Goal: Task Accomplishment & Management: Manage account settings

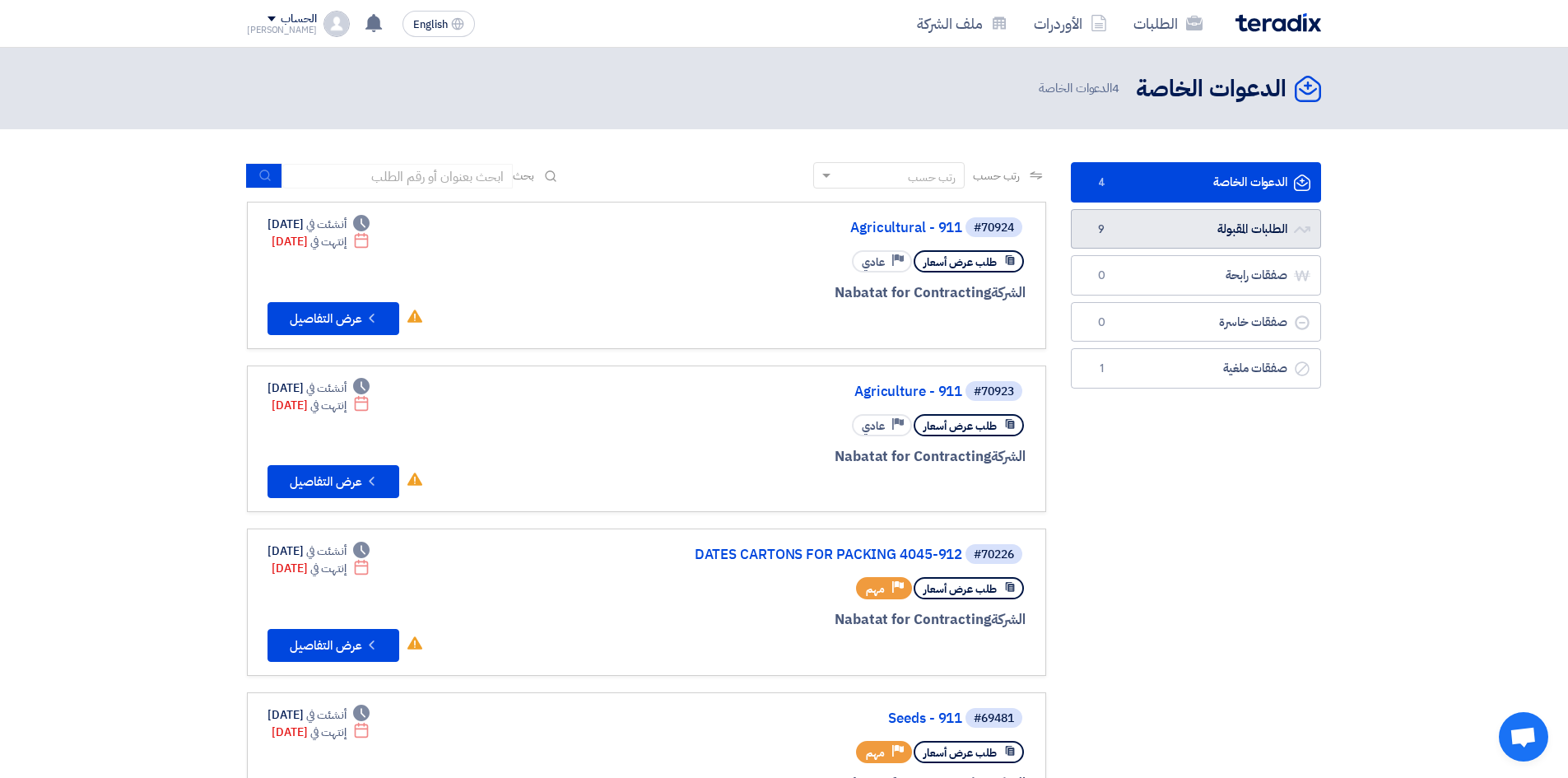
click at [1202, 220] on link "الطلبات المقبولة الطلبات المقبولة 9" at bounding box center [1196, 229] width 250 height 40
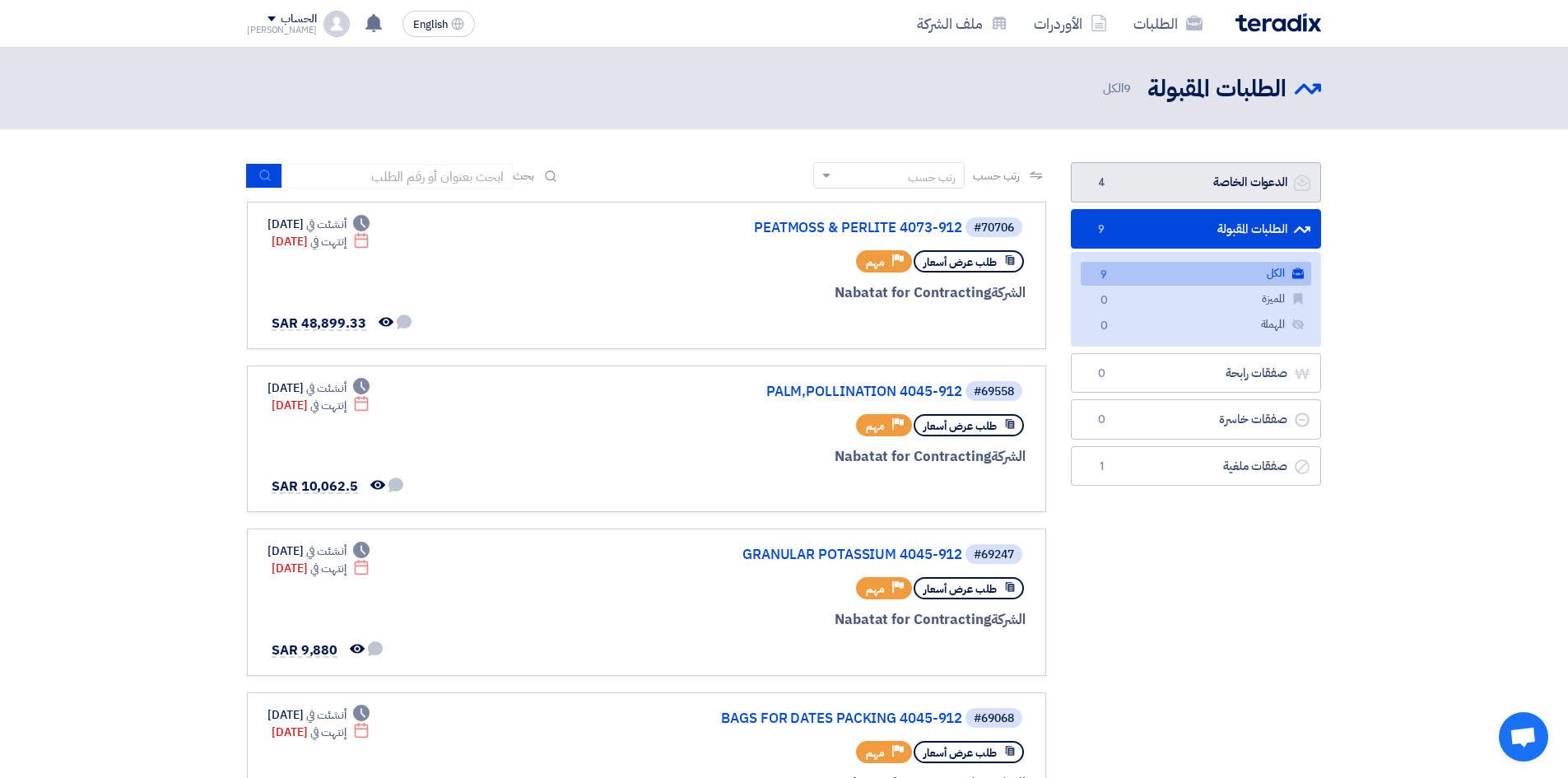
click at [1122, 171] on link "الدعوات الخاصة الدعوات الخاصة 4" at bounding box center [1196, 182] width 250 height 40
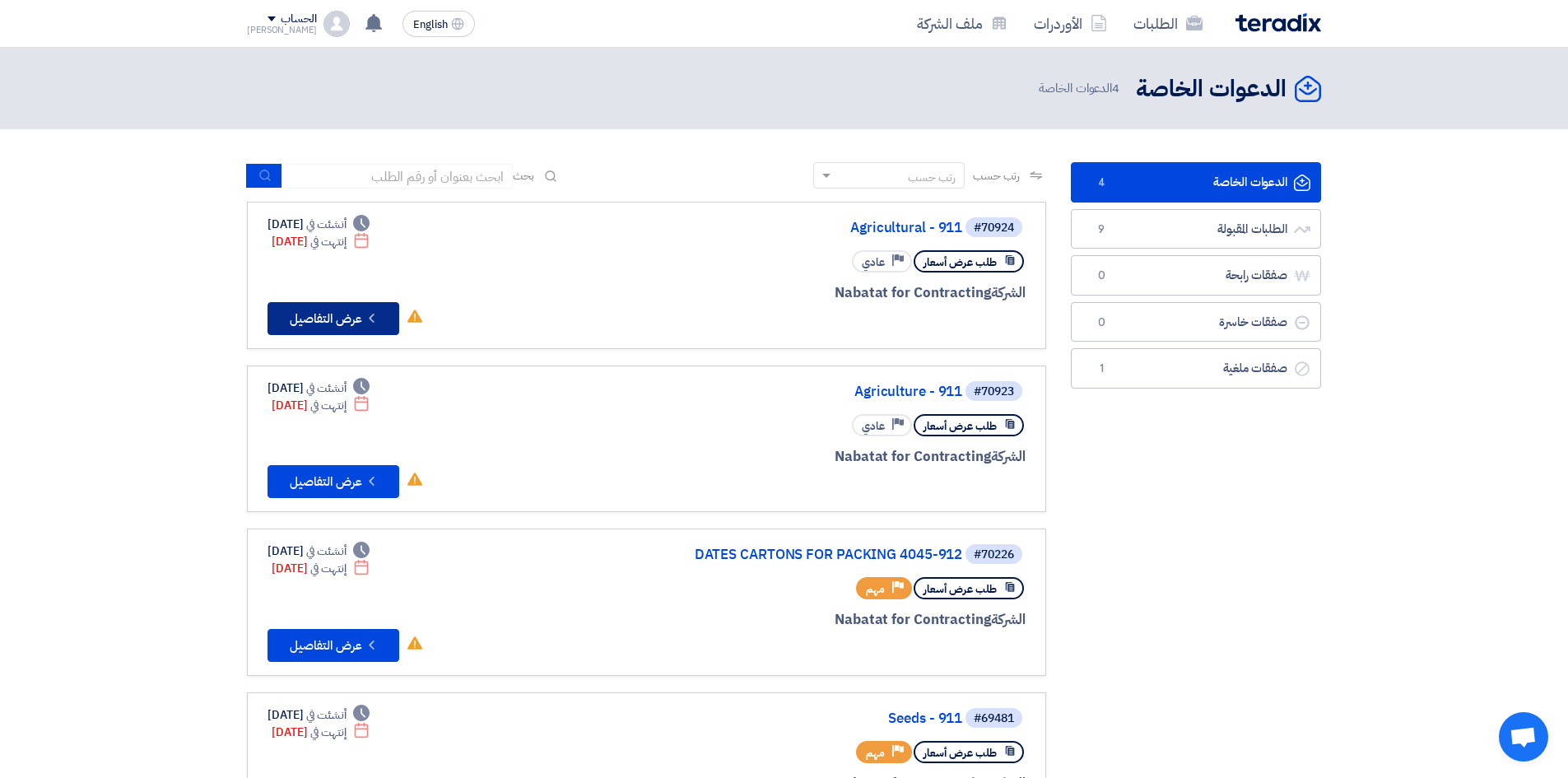
click at [379, 315] on icon "Check details" at bounding box center [371, 318] width 15 height 15
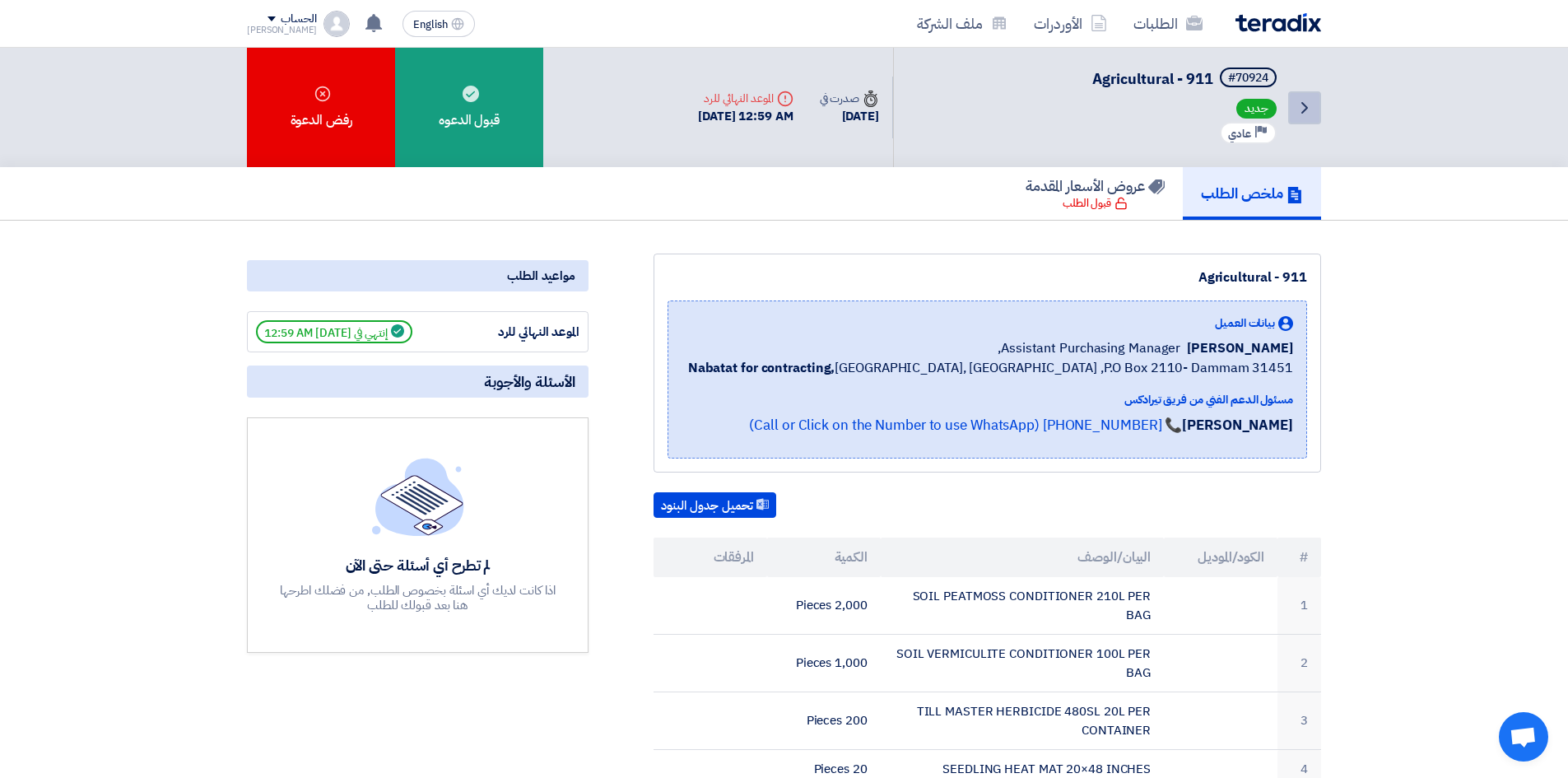
click at [1299, 106] on icon "Back" at bounding box center [1305, 107] width 20 height 20
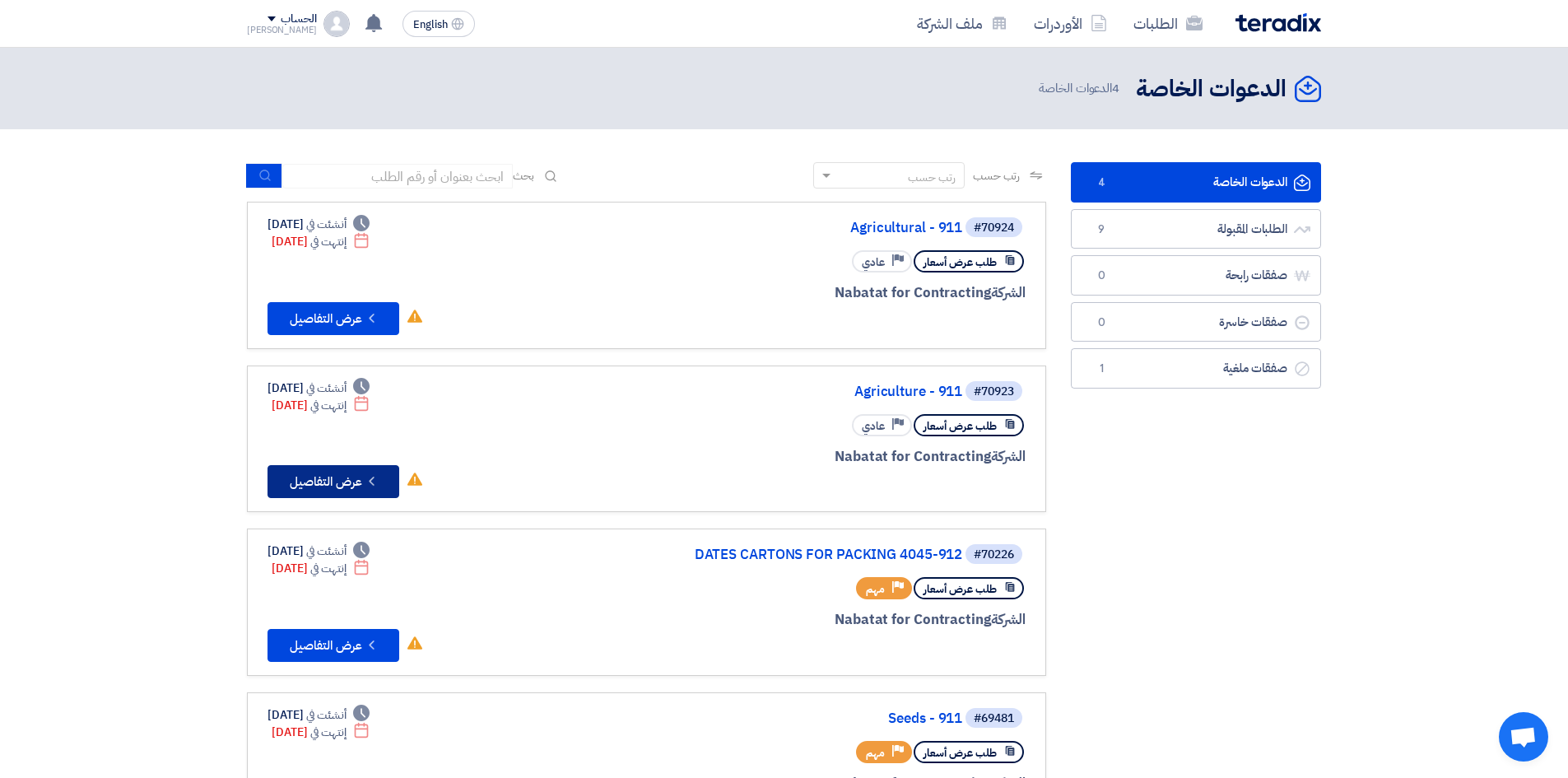
click at [362, 476] on button "Check details عرض التفاصيل" at bounding box center [333, 481] width 132 height 33
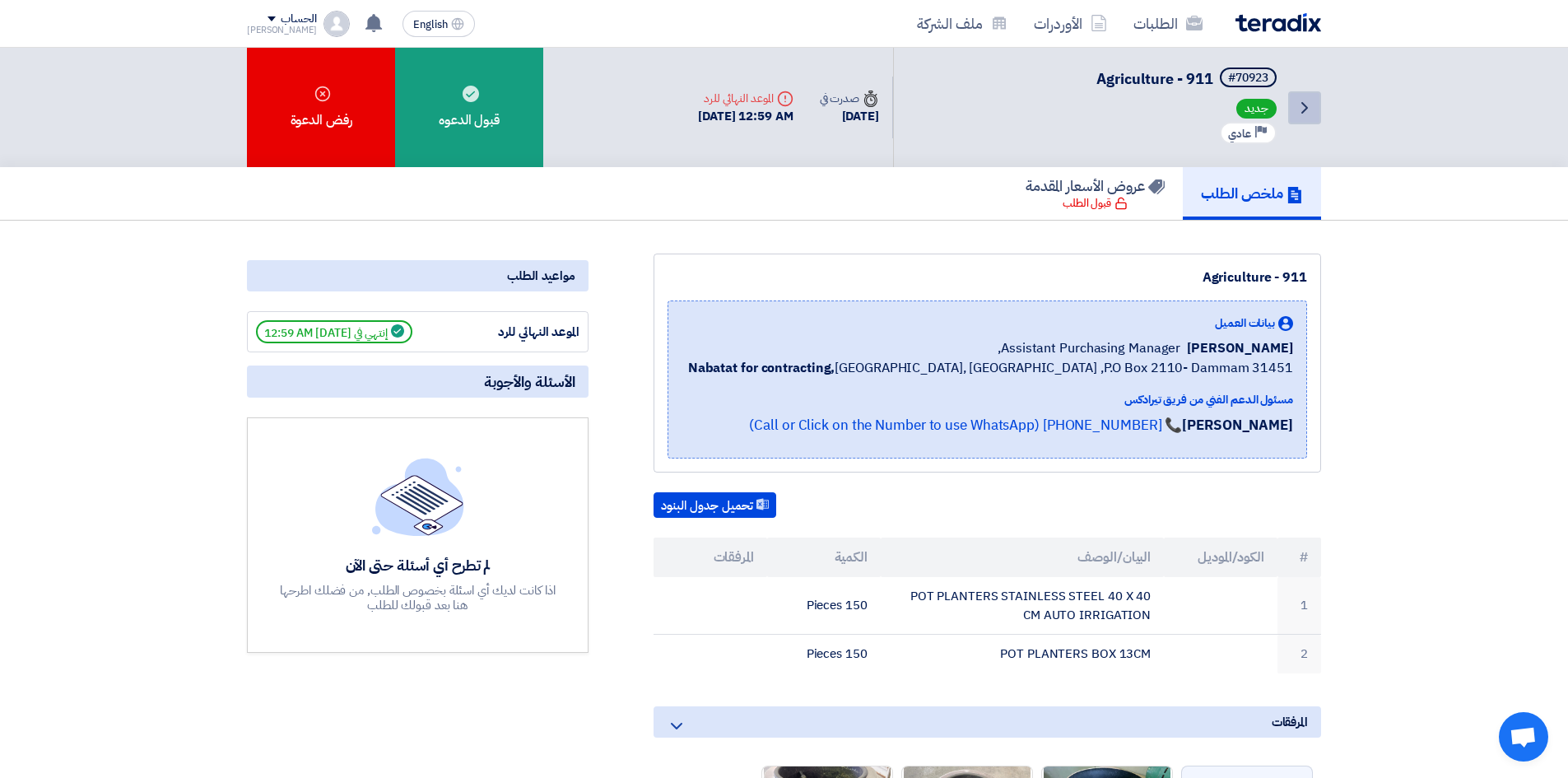
click at [1305, 122] on link "Back" at bounding box center [1305, 108] width 33 height 33
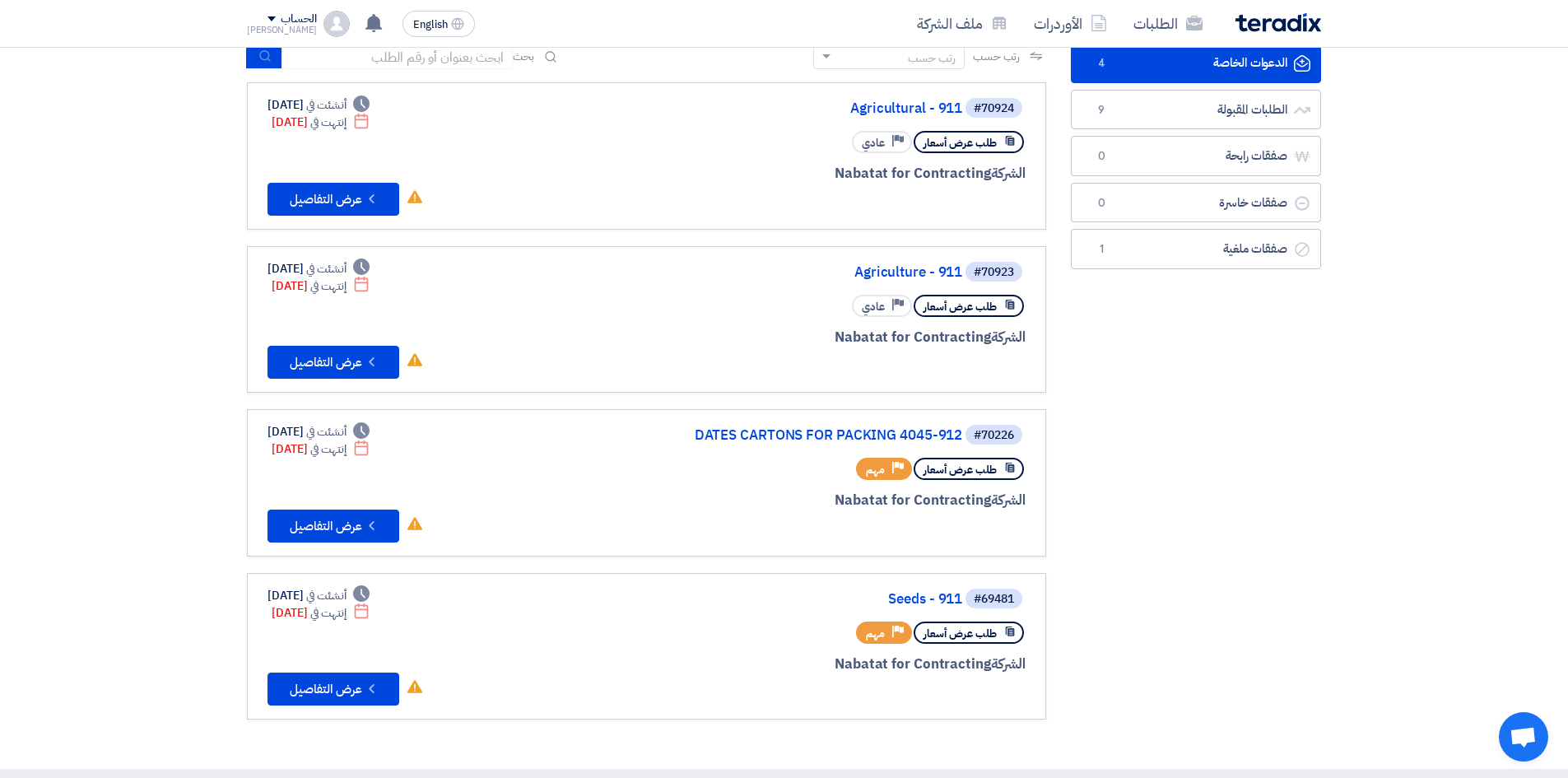
scroll to position [165, 0]
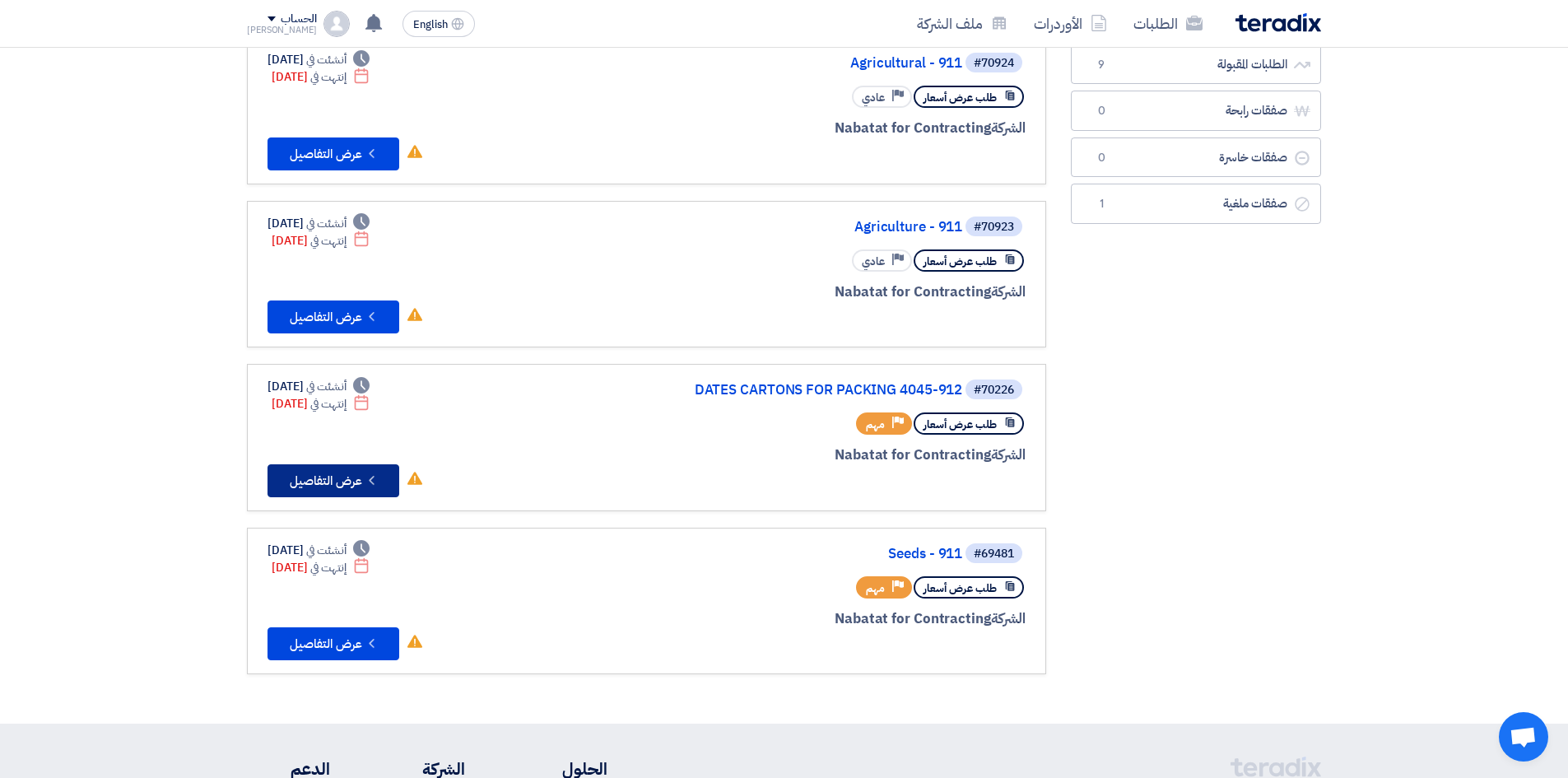
click at [348, 486] on button "Check details عرض التفاصيل" at bounding box center [333, 480] width 132 height 33
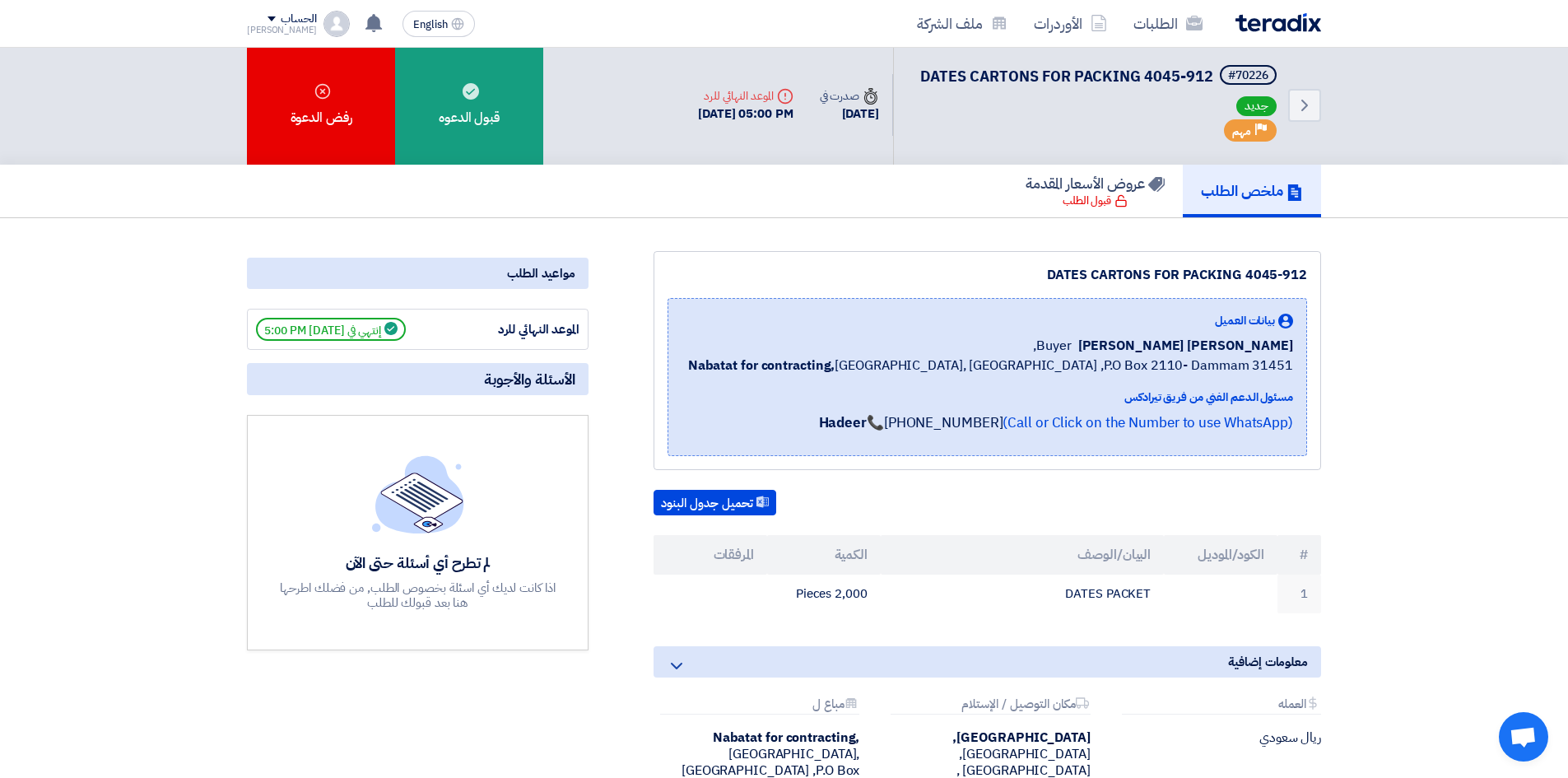
scroll to position [0, 0]
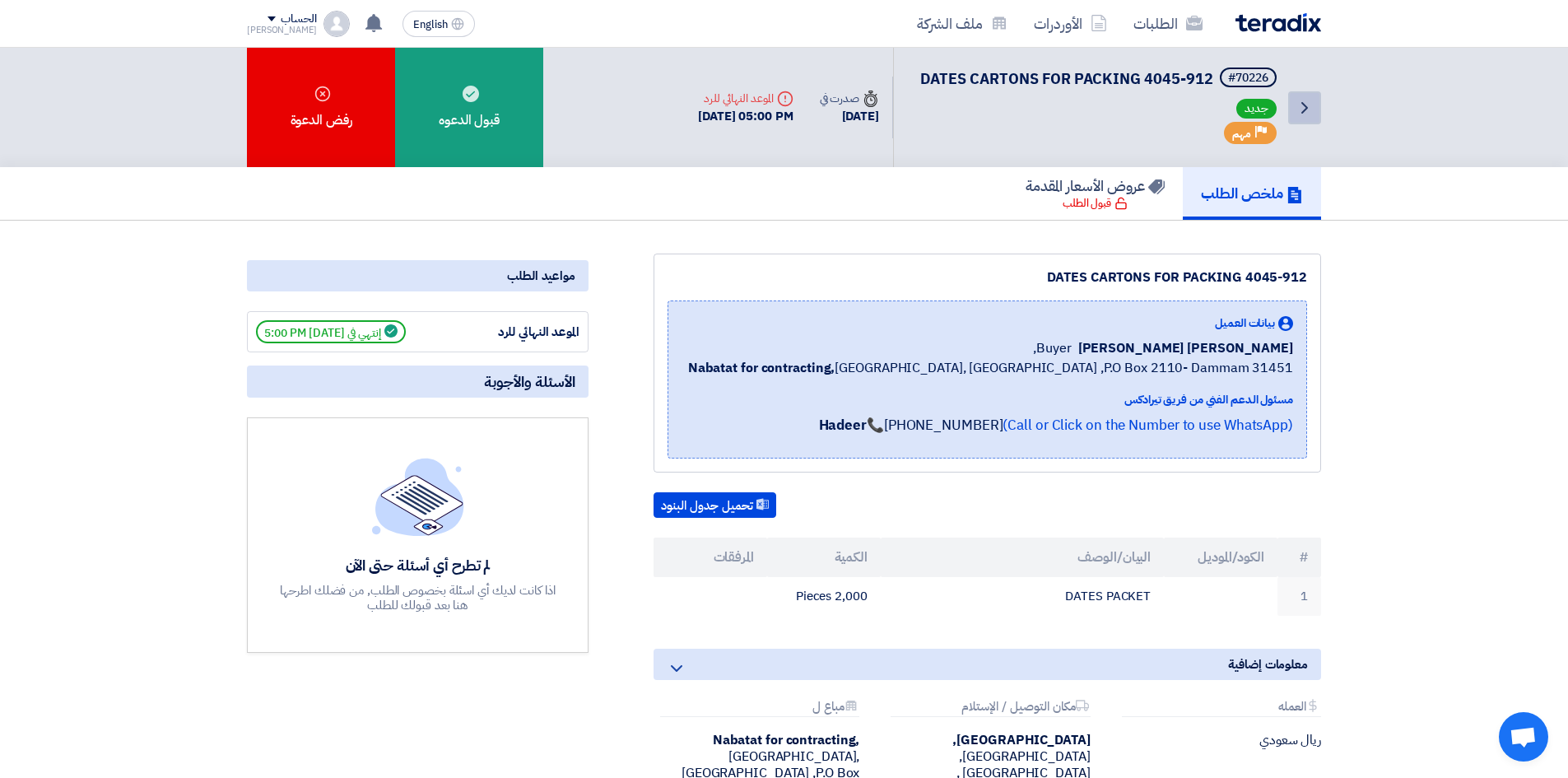
click at [1320, 114] on link "Back" at bounding box center [1305, 108] width 33 height 33
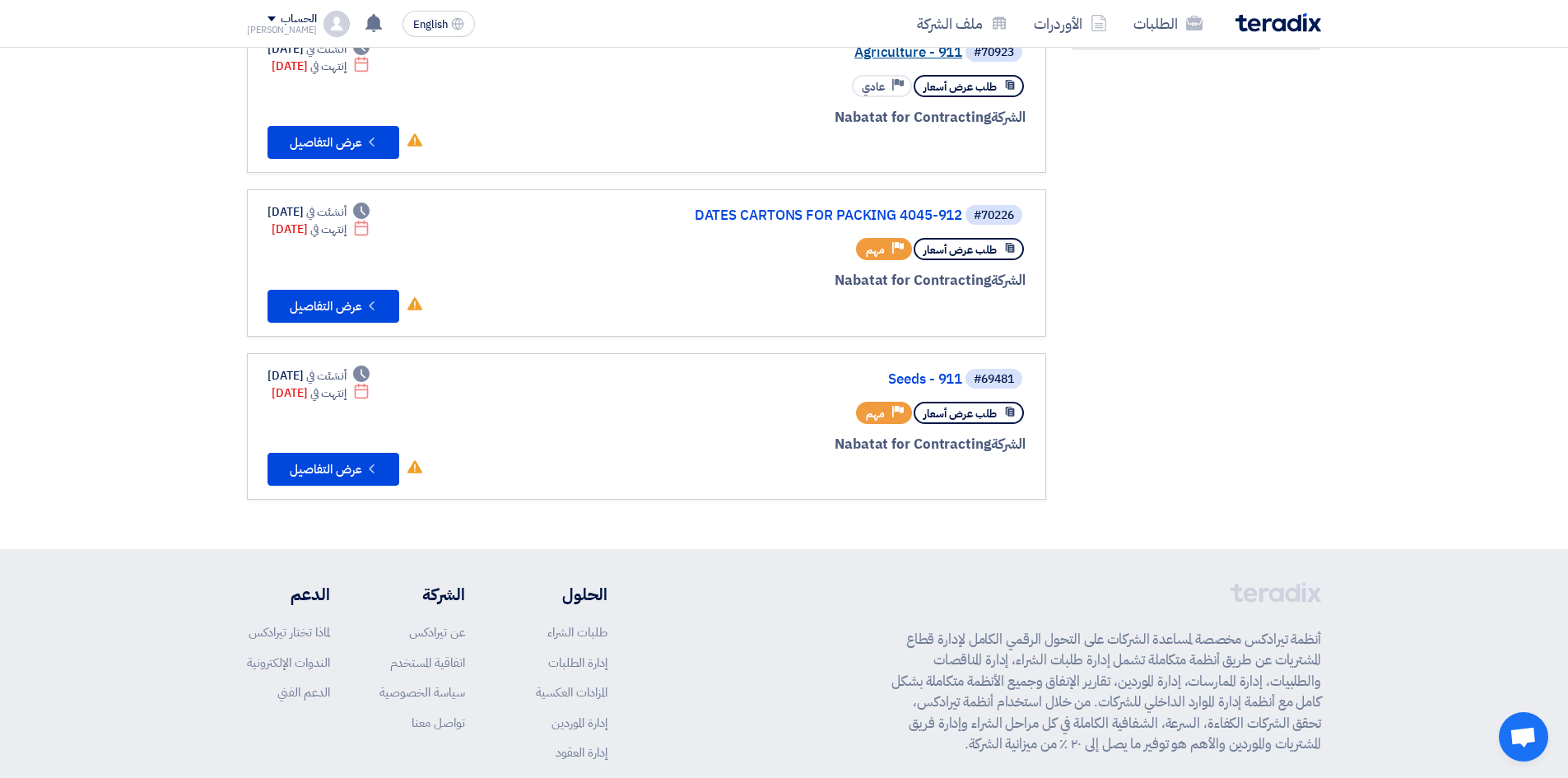
scroll to position [391, 0]
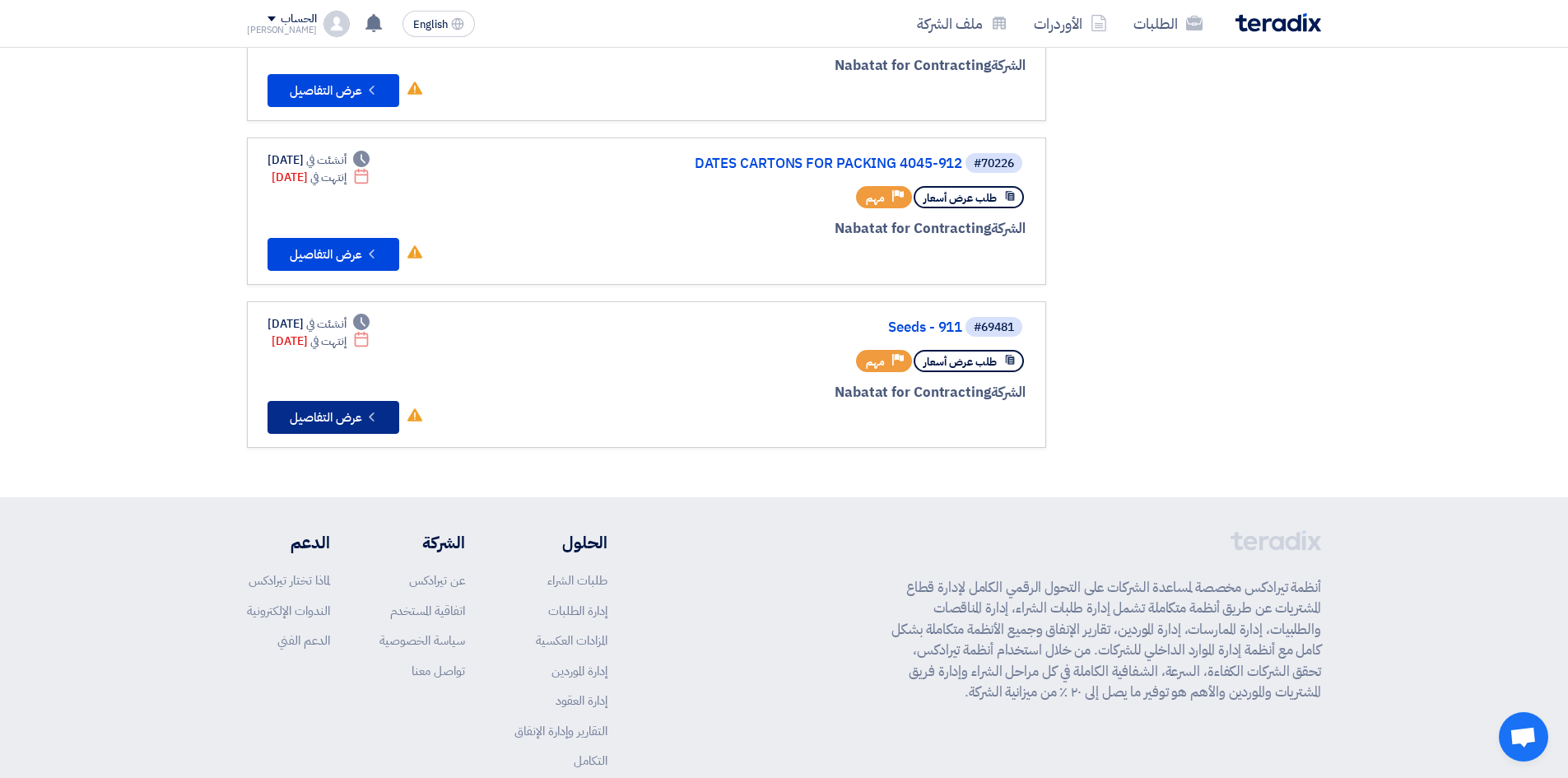
click at [365, 414] on icon "Check details" at bounding box center [371, 417] width 15 height 15
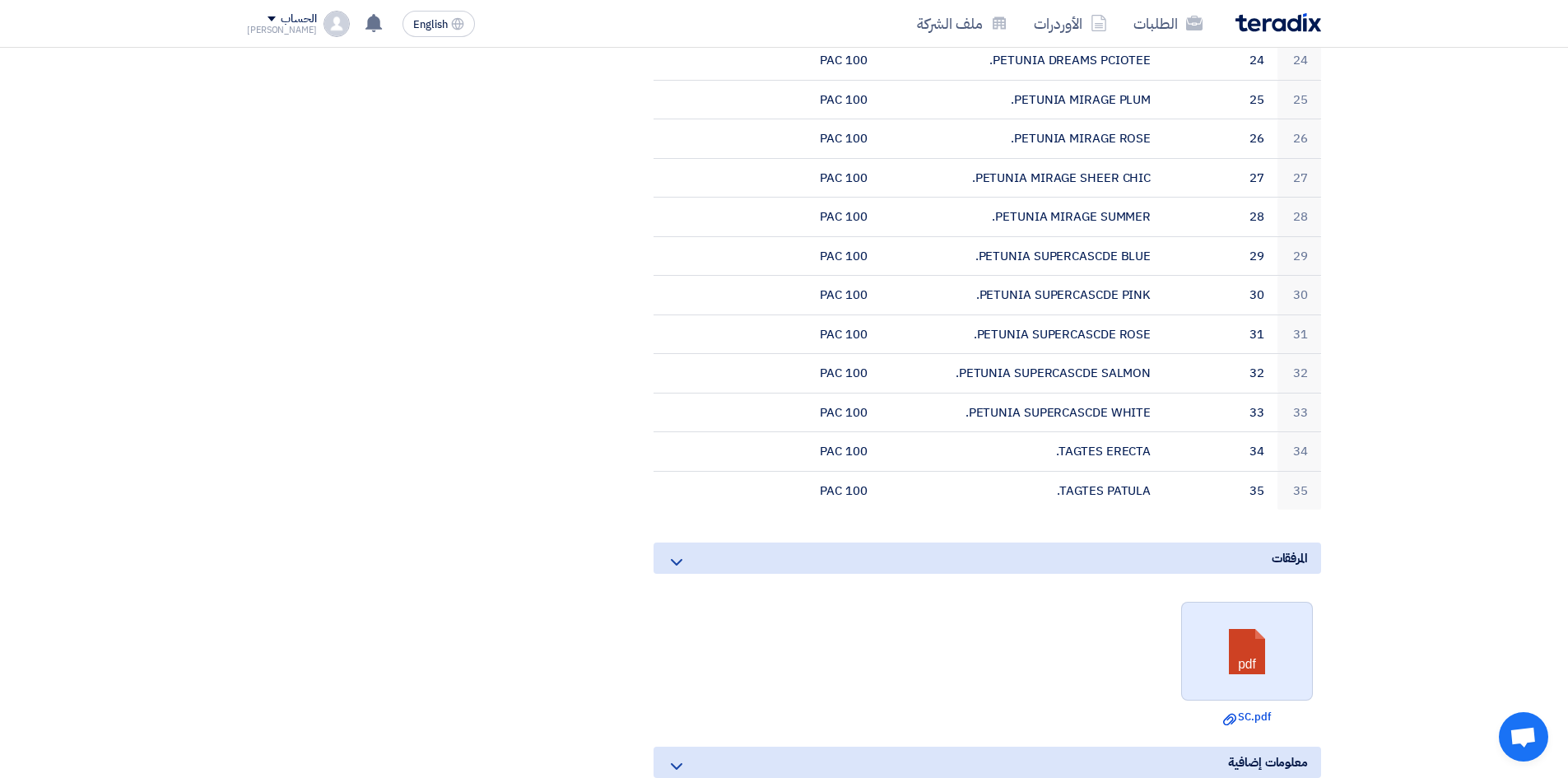
scroll to position [1359, 0]
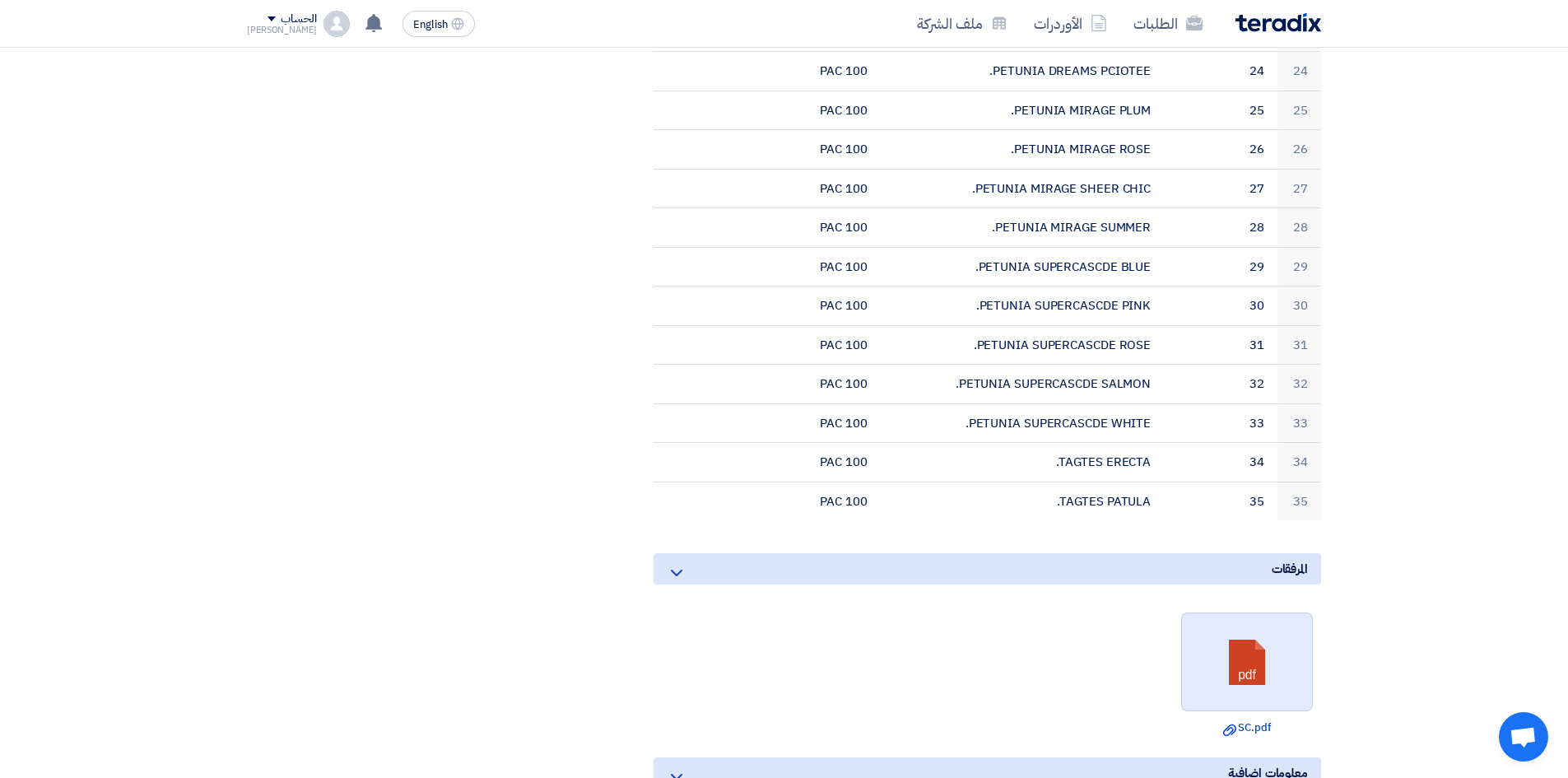
click at [1251, 622] on link at bounding box center [1248, 663] width 132 height 99
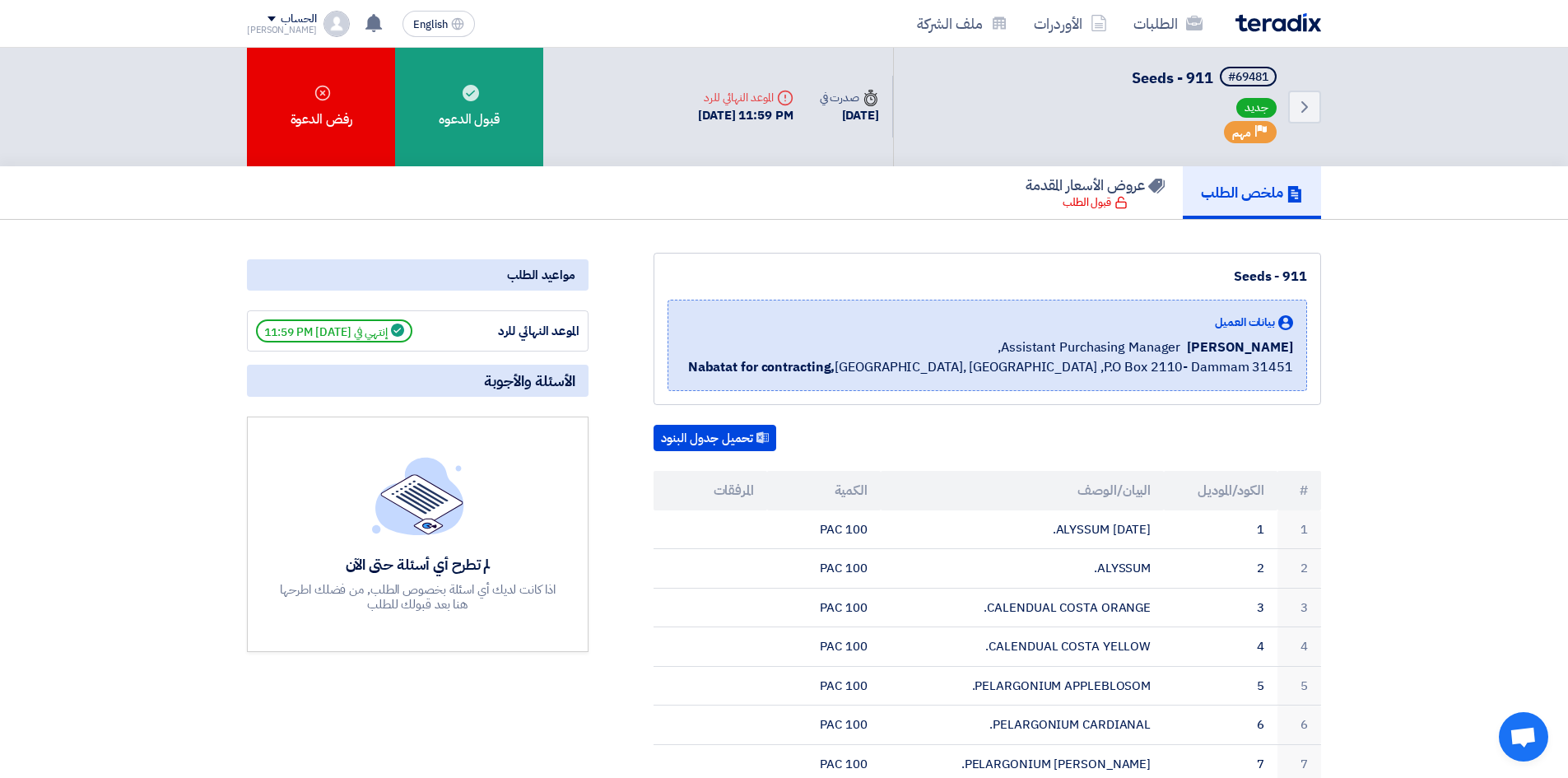
scroll to position [0, 0]
drag, startPoint x: 456, startPoint y: 473, endPoint x: 468, endPoint y: 457, distance: 20.0
click at [456, 473] on img at bounding box center [418, 497] width 92 height 77
click at [537, 341] on div "الموعد النهائي للرد" at bounding box center [518, 332] width 123 height 19
click at [1308, 121] on link "Back" at bounding box center [1305, 108] width 33 height 33
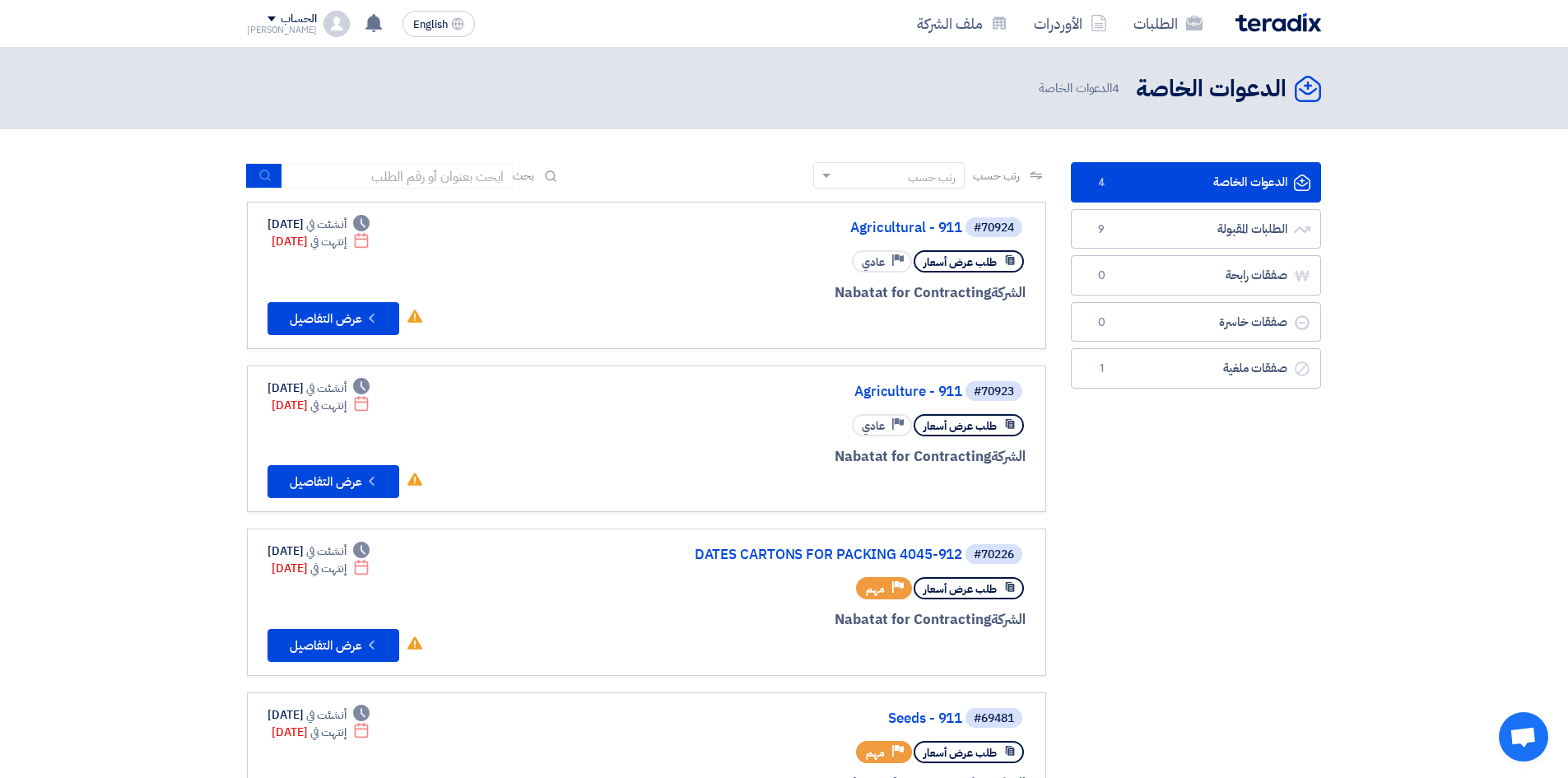
click at [1256, 37] on div "الطلبات الأوردرات ملف الشركة" at bounding box center [999, 24] width 644 height 39
click at [1260, 31] on img at bounding box center [1278, 22] width 86 height 19
click at [291, 34] on div "[PERSON_NAME]" at bounding box center [282, 30] width 70 height 9
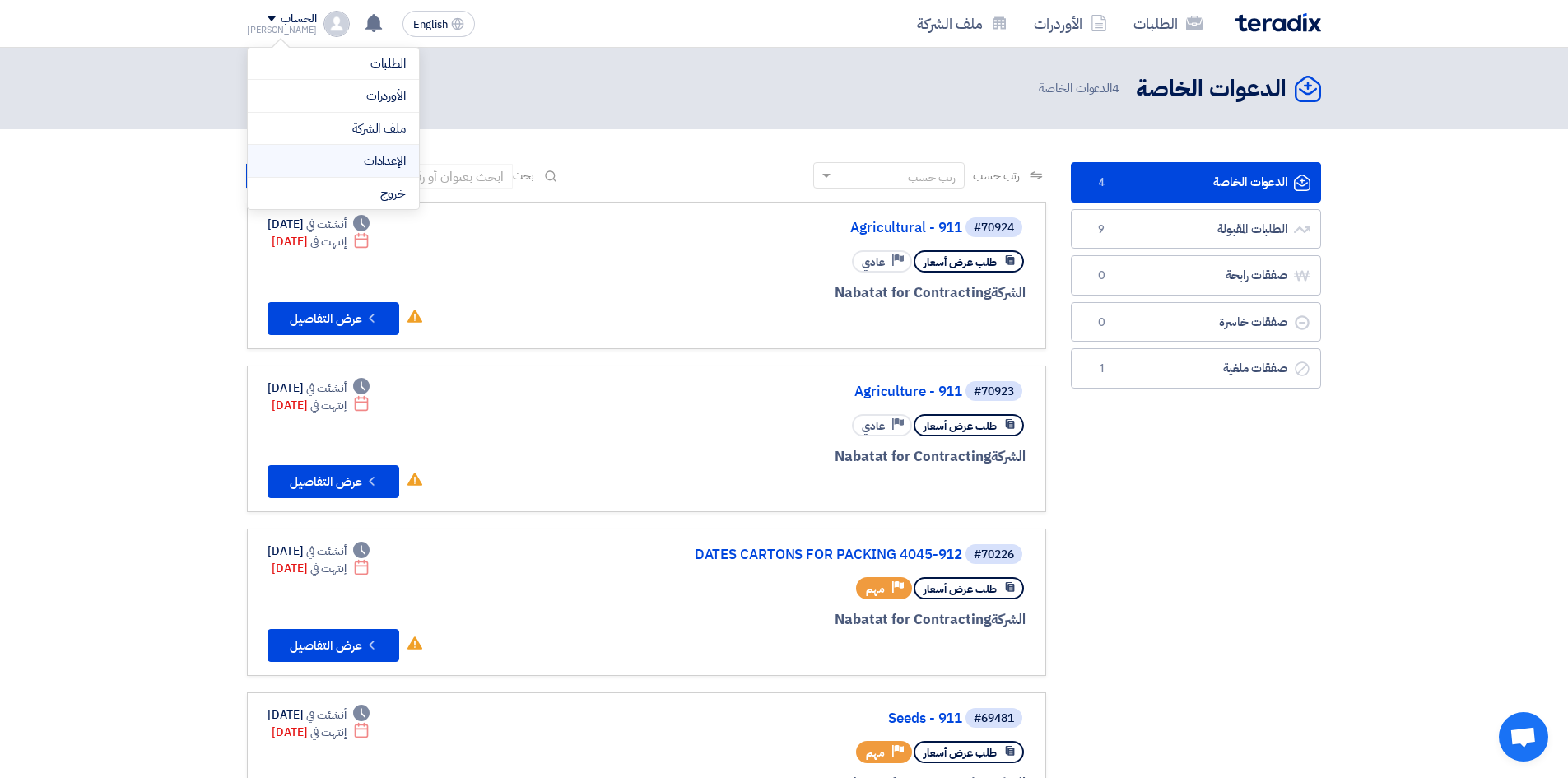
click at [366, 159] on link "الإعدادات" at bounding box center [333, 161] width 144 height 19
